Goal: Navigation & Orientation: Find specific page/section

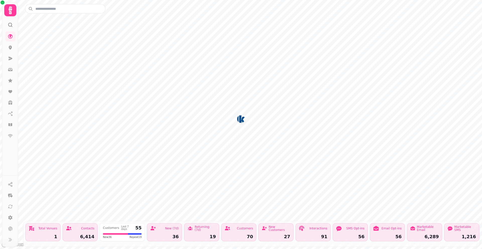
click at [8, 10] on icon at bounding box center [10, 10] width 10 height 10
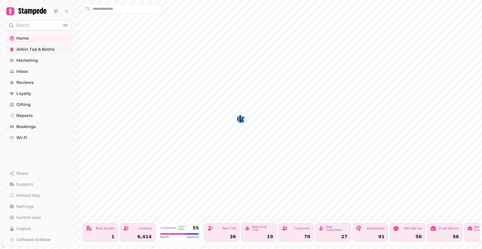
click at [33, 51] on span "Allkin Tap & Bottle" at bounding box center [35, 49] width 38 height 6
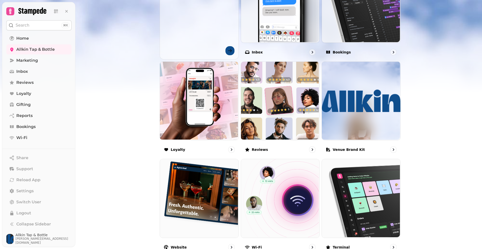
scroll to position [219, 0]
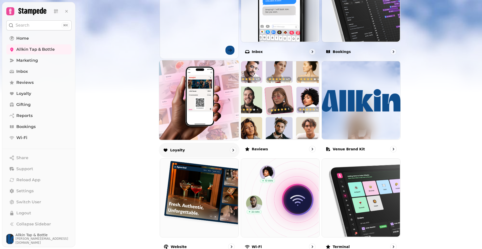
click at [233, 149] on icon "go to" at bounding box center [234, 150] width 2 height 3
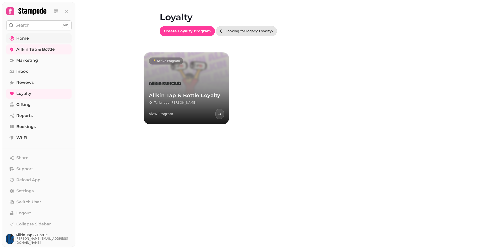
click at [24, 40] on span "Home" at bounding box center [22, 38] width 13 height 6
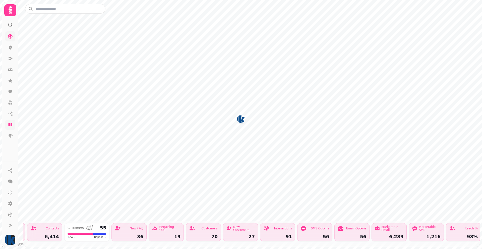
scroll to position [0, 28]
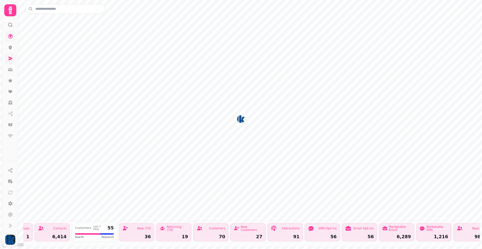
click at [14, 59] on link at bounding box center [10, 59] width 10 height 10
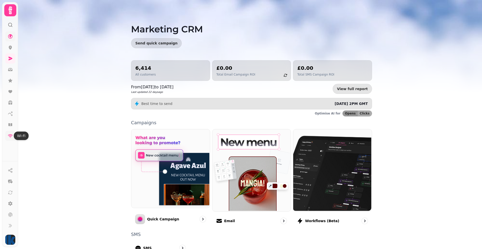
click at [12, 134] on icon at bounding box center [10, 135] width 5 height 5
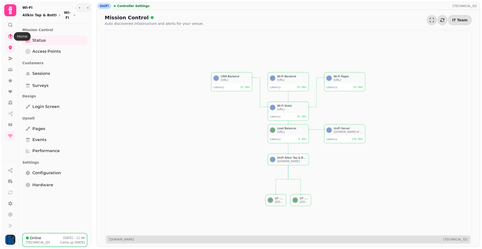
click at [11, 37] on icon at bounding box center [10, 36] width 5 height 5
